Goal: Task Accomplishment & Management: Use online tool/utility

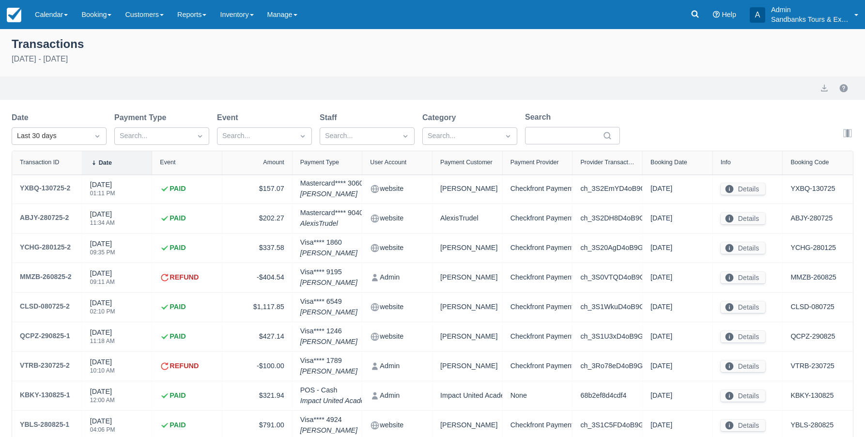
select select "10"
click at [211, 17] on link "Reports" at bounding box center [191, 14] width 43 height 29
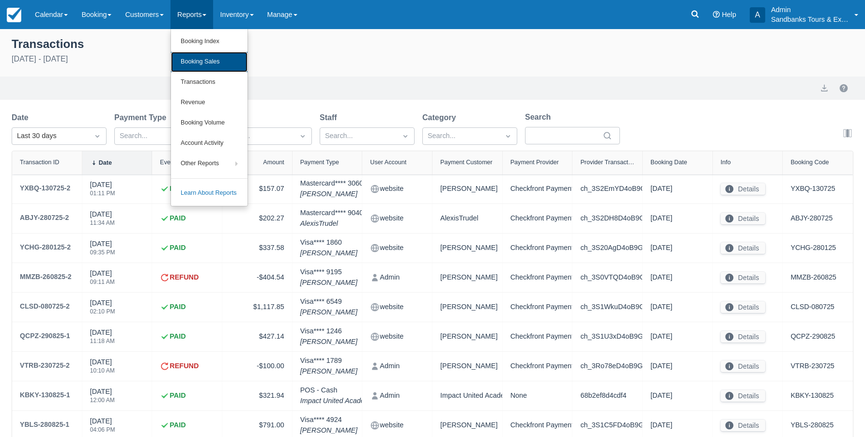
click at [214, 59] on link "Booking Sales" at bounding box center [209, 62] width 77 height 20
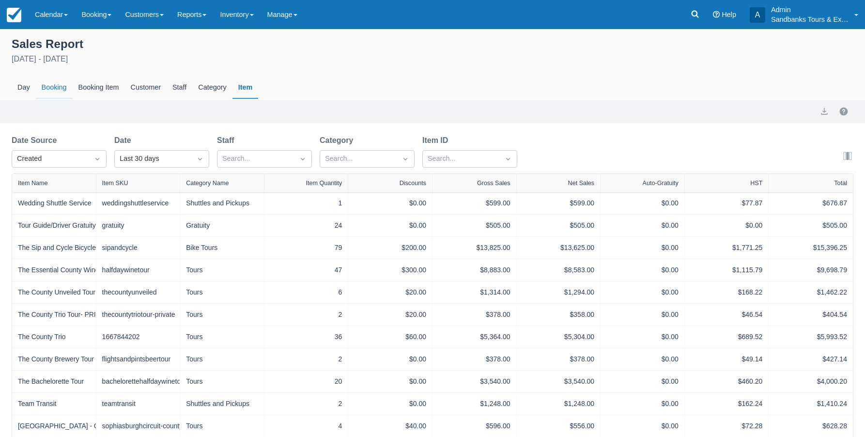
click at [53, 86] on div "Booking" at bounding box center [54, 88] width 37 height 22
select select "20"
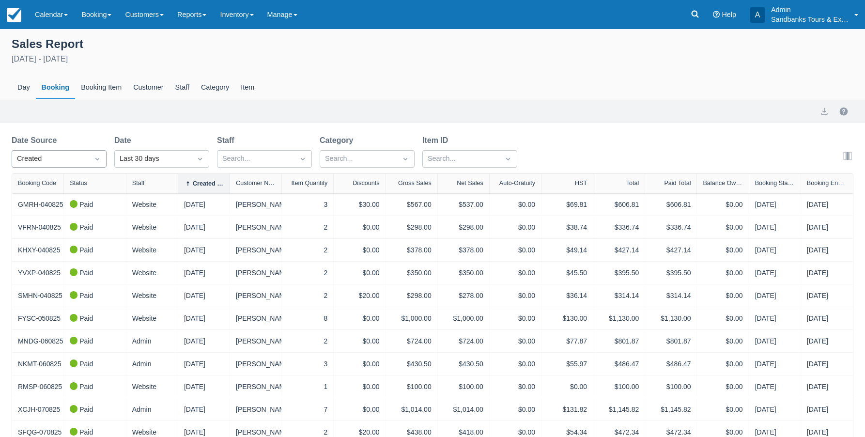
click at [98, 160] on icon "Dropdown icon" at bounding box center [97, 159] width 4 height 2
click at [54, 221] on div "End" at bounding box center [59, 220] width 95 height 19
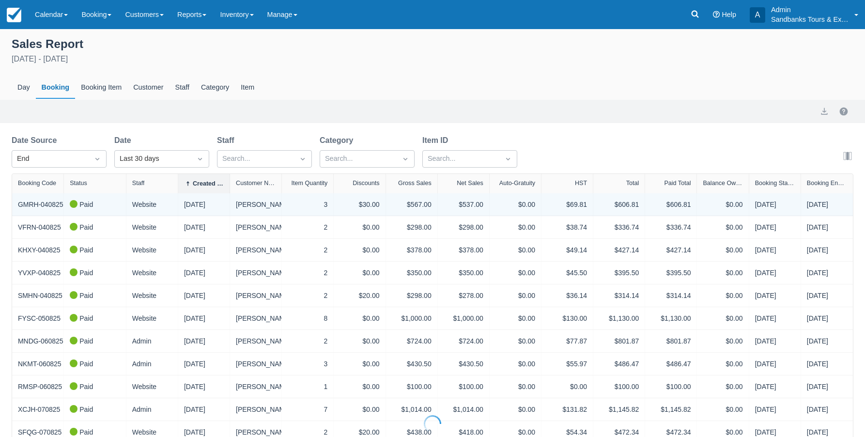
select select "20"
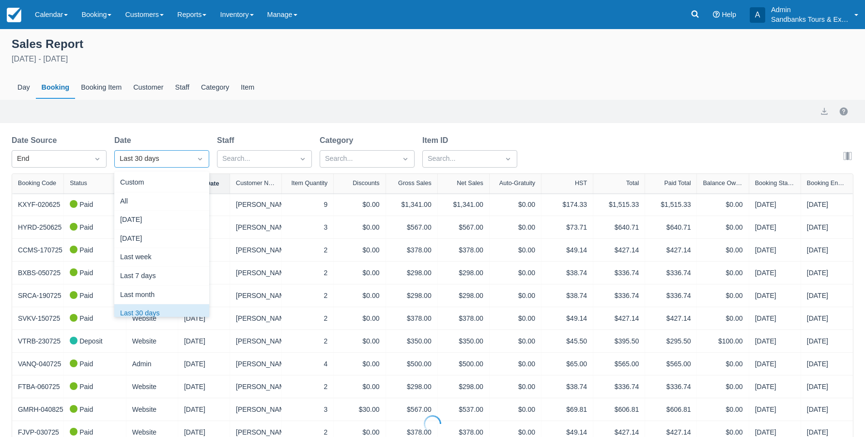
scroll to position [12, 0]
select select "20"
click at [176, 185] on div "Custom" at bounding box center [161, 182] width 95 height 19
select select "20"
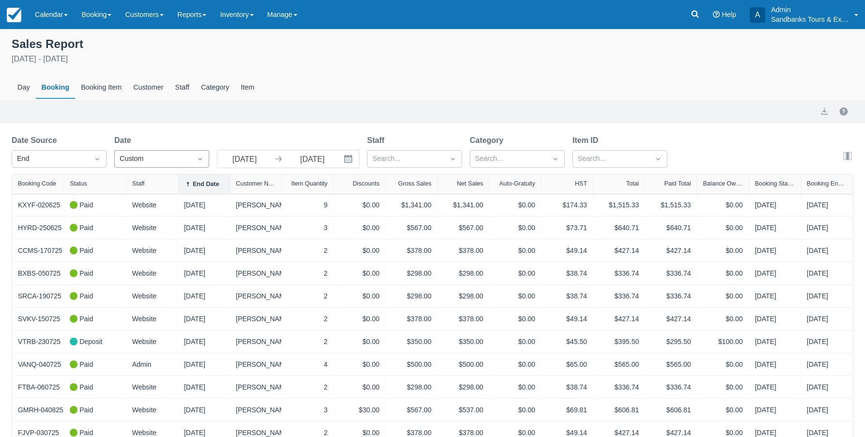
click at [344, 159] on icon "Interact with the calendar and add the check-in date for your trip." at bounding box center [348, 159] width 10 height 10
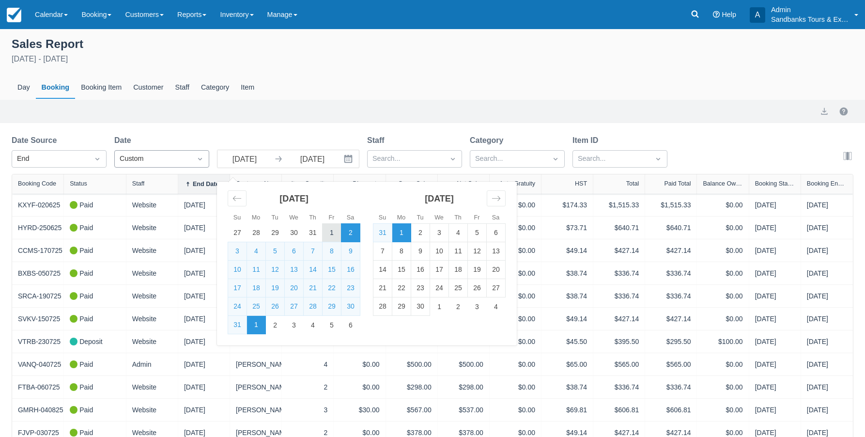
click at [332, 234] on td "1" at bounding box center [332, 233] width 19 height 18
type input "08/01/25"
select select "20"
click at [238, 326] on td "31" at bounding box center [237, 325] width 19 height 18
type input "[DATE]"
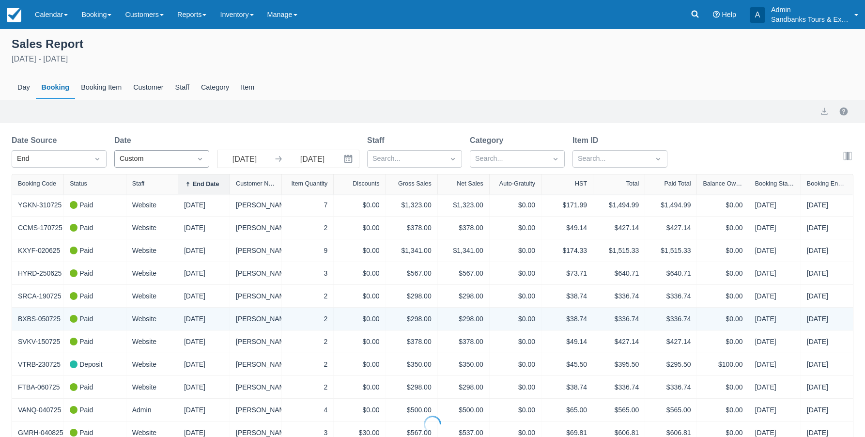
select select "20"
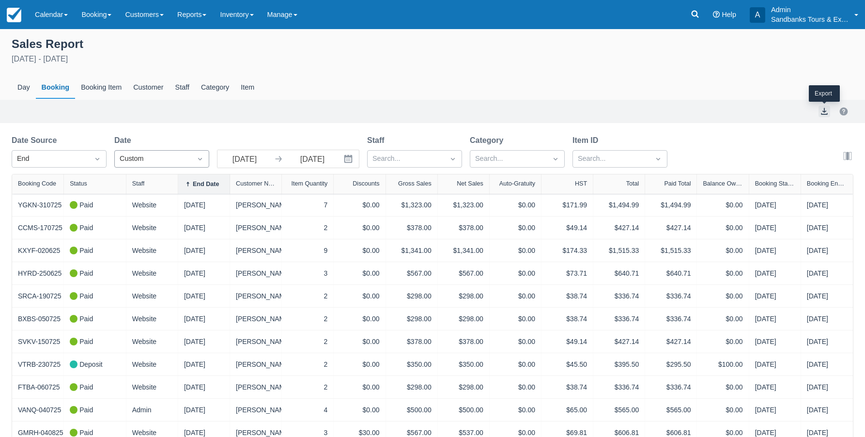
click at [824, 107] on button "export" at bounding box center [824, 112] width 12 height 12
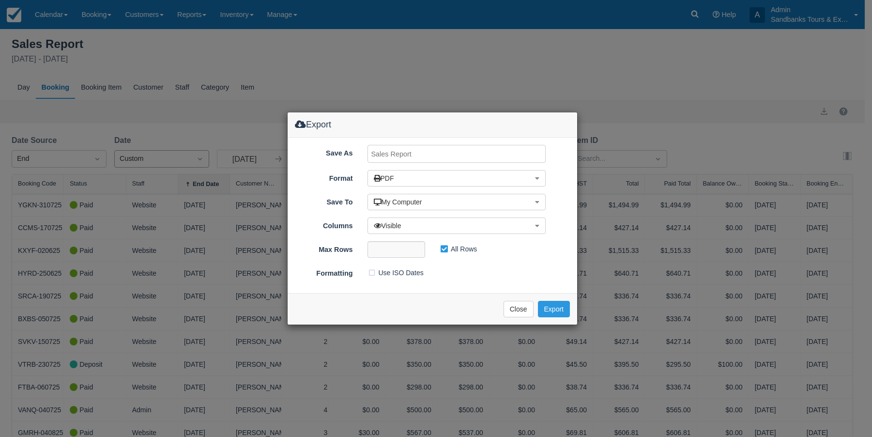
click at [414, 153] on input "Save As" at bounding box center [457, 154] width 179 height 18
type input "CF August 25 Sales Report"
click at [497, 177] on button "PDF" at bounding box center [457, 178] width 179 height 16
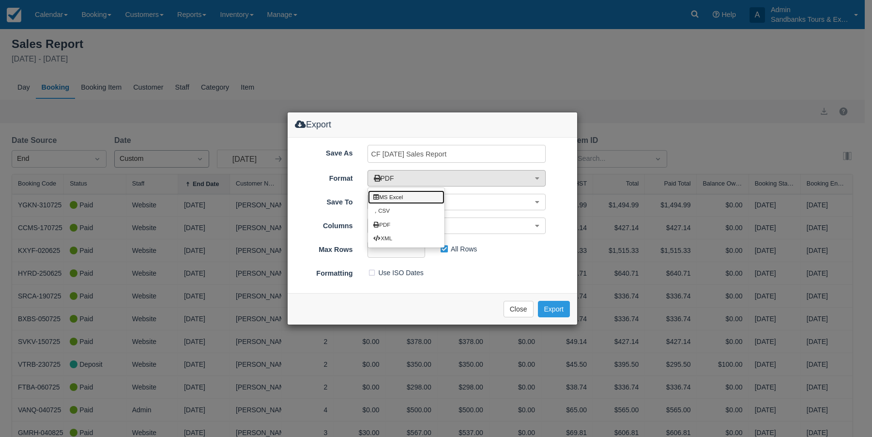
click at [410, 197] on link "MS Excel" at bounding box center [406, 197] width 77 height 14
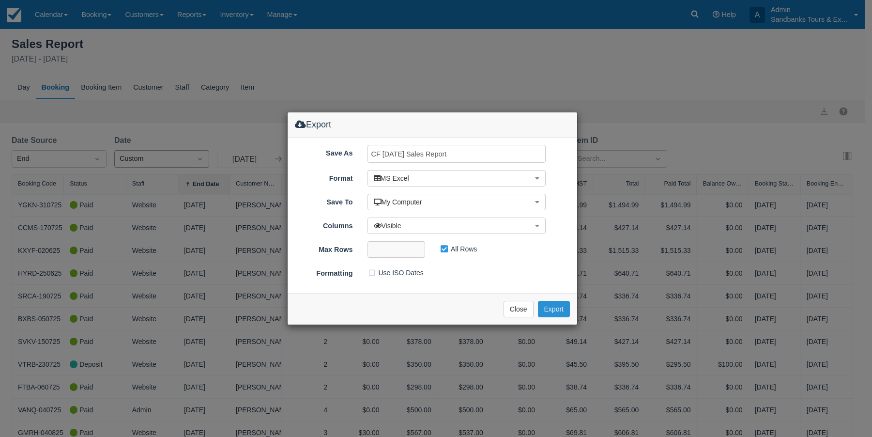
click at [554, 312] on button "Export" at bounding box center [554, 309] width 32 height 16
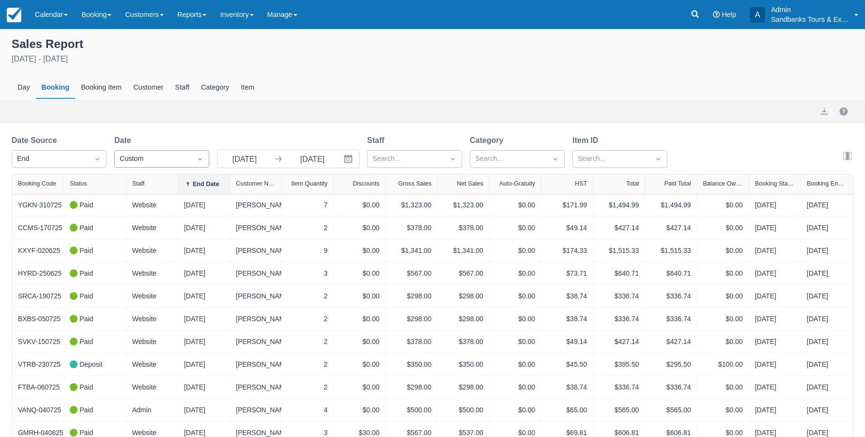
click at [481, 43] on div "Sales Report" at bounding box center [433, 43] width 842 height 16
click at [201, 14] on link "Reports" at bounding box center [191, 14] width 43 height 29
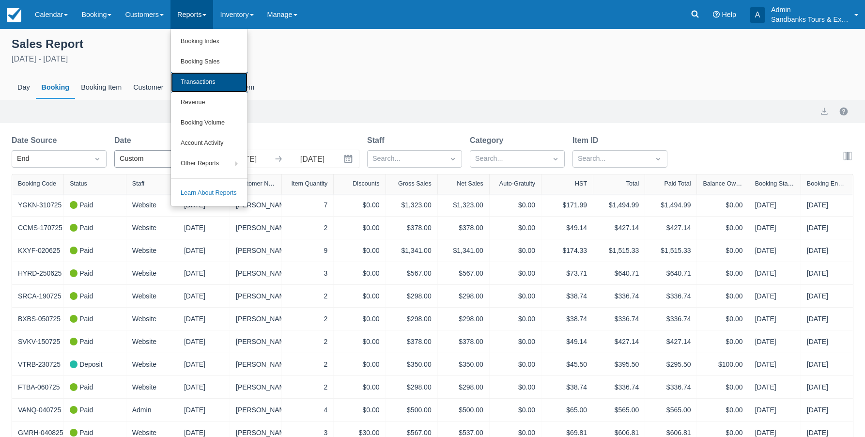
click at [200, 77] on link "Transactions" at bounding box center [209, 82] width 77 height 20
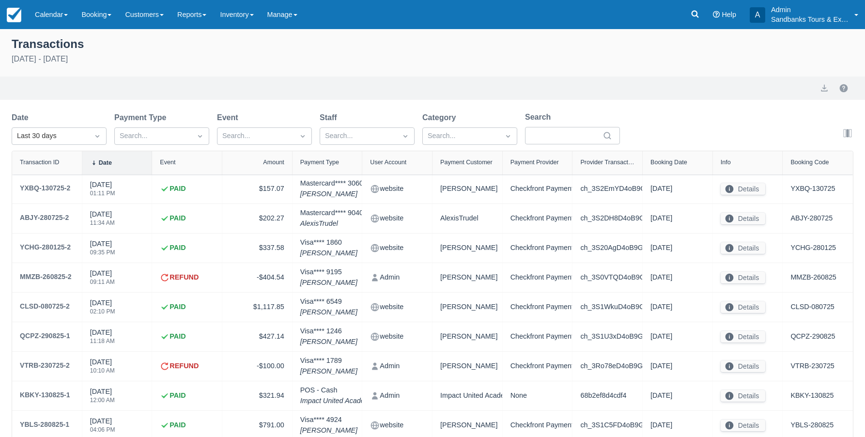
select select "10"
